Goal: Information Seeking & Learning: Learn about a topic

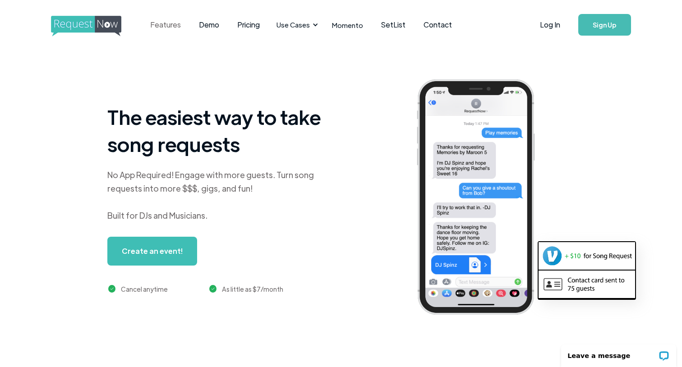
click at [163, 27] on link "Features" at bounding box center [165, 25] width 49 height 28
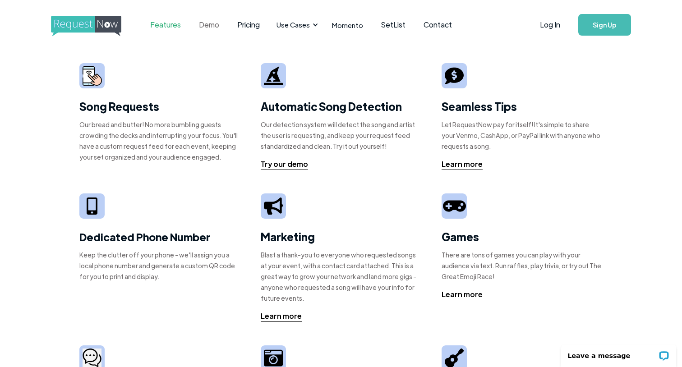
click at [211, 23] on link "Demo" at bounding box center [209, 25] width 38 height 28
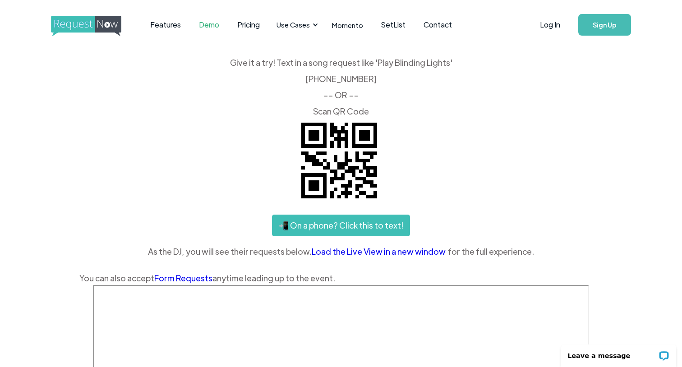
click at [563, 187] on div "Give it a try! Text in a song request like 'Play Blinding Lights' ‍ (425) 657-3…" at bounding box center [340, 172] width 523 height 226
click at [244, 22] on link "Pricing" at bounding box center [248, 25] width 41 height 28
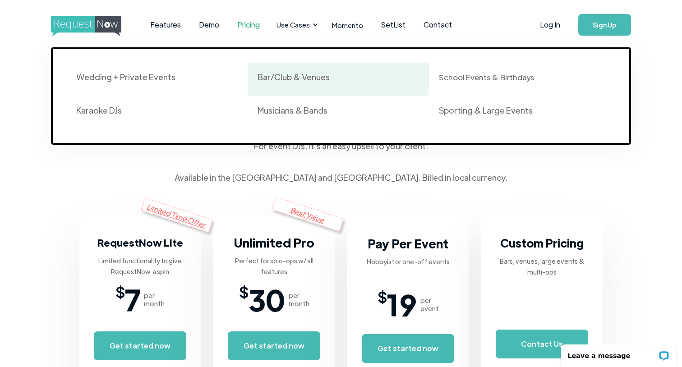
click at [301, 76] on div "Bar/Club & Venues" at bounding box center [294, 77] width 72 height 11
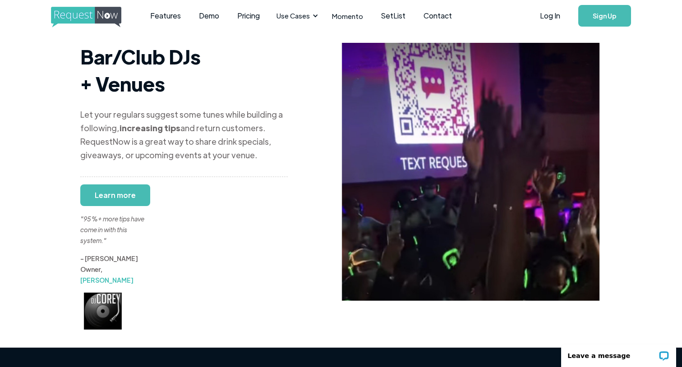
scroll to position [4, 0]
